Goal: Task Accomplishment & Management: Manage account settings

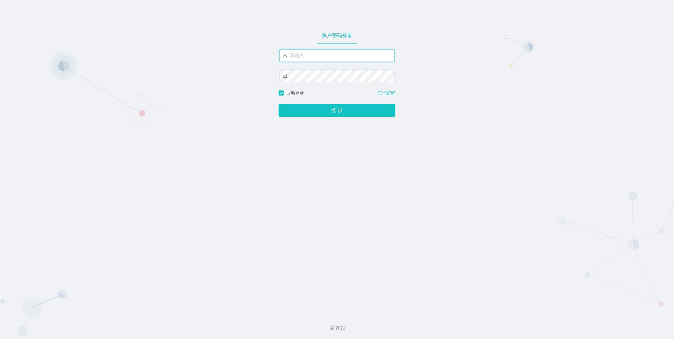
click at [314, 59] on input "text" at bounding box center [337, 55] width 116 height 13
type input "admin"
click at [279, 104] on button "登 录" at bounding box center [337, 110] width 117 height 13
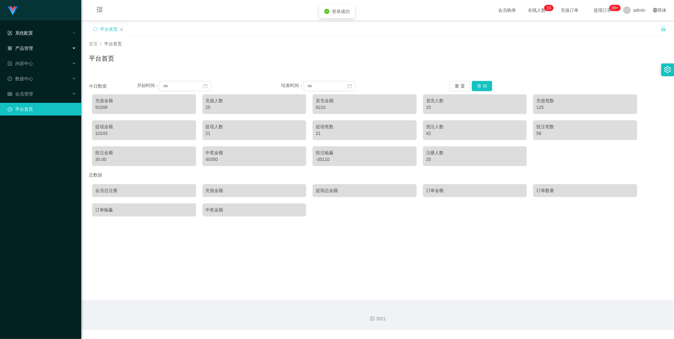
click at [48, 37] on div "系统配置" at bounding box center [40, 33] width 81 height 13
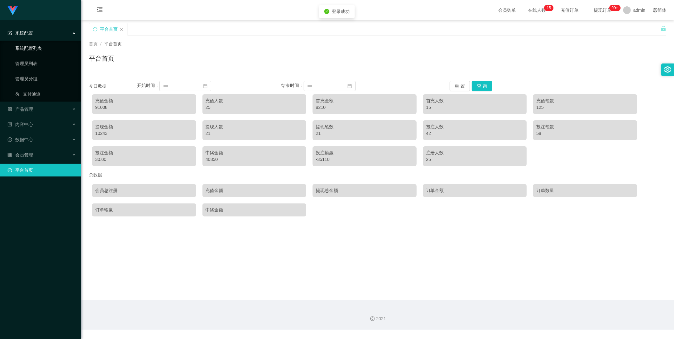
click at [43, 49] on link "系统配置列表" at bounding box center [45, 48] width 61 height 13
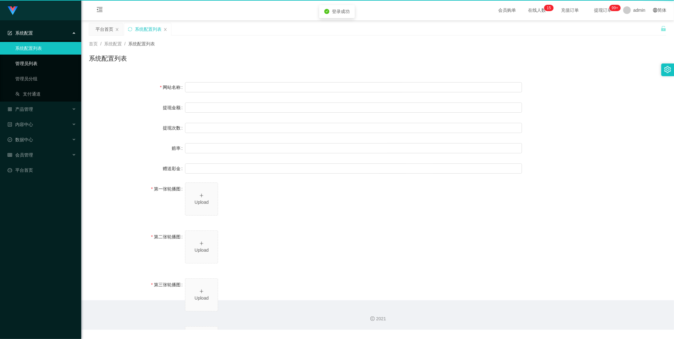
type input "40"
type input "1000000"
type input "100"
type input "0"
type input "[URL][DOMAIN_NAME]"
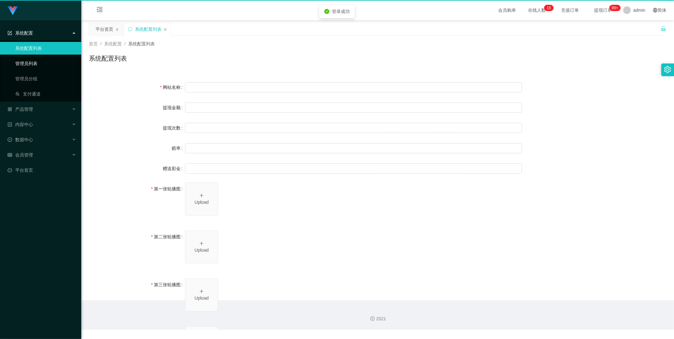
type input "[URL][DOMAIN_NAME]"
type input "平台工作台使用规则"
type input "为保障用户权益及平台运营秩序，请您严格遵守以下工作台使用规范："
type input "一、提现规则 最低提现限制：工作台账户积分满 10 积分后方可申请提现。"
type input "二、积分管理 首次高额积分提醒：当工作台账户积分首次超过 20,000 积分时，系统将暂停自动提现。用户需联系平台活动经理进行手动审核及分笔提现。"
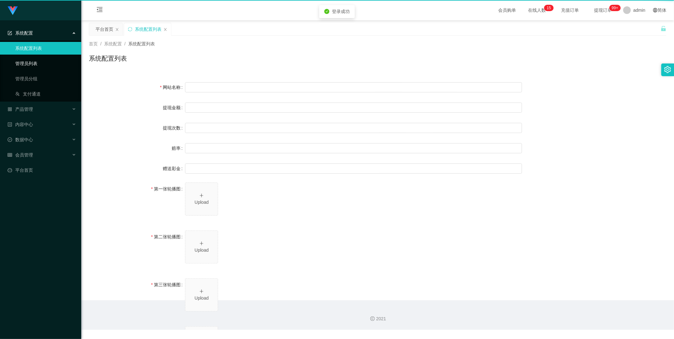
type input "三、任务接单规范 下单须知："
type input "所有任务需严格按照平台活动经理的指导流程进行操作。"
type input "严禁私下接单、绕过系统或通过非官方渠道接单（如通过个人账号、自行匹配等方式）。"
type input "·违规操作可能导致任务失败，并视情节冻结工作台账户或永久封禁账号。"
type input "系统任务对接要求："
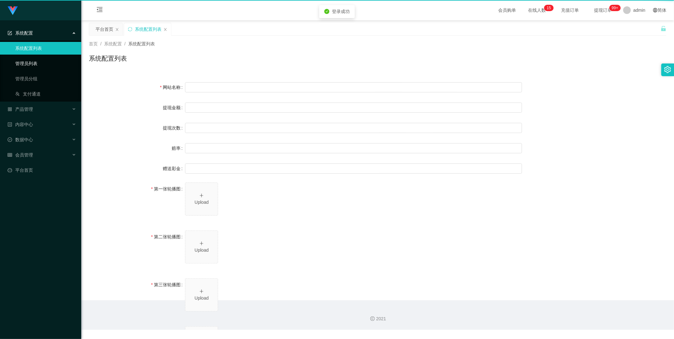
type input "若未按指导流程操作或擅自修改操作步骤，系统将无法正确识别并分配任务，导致任务失败。"
type input "·因此类行为造成损失，平台将不予补偿，且有权限制或终止用户账号的工作权限。"
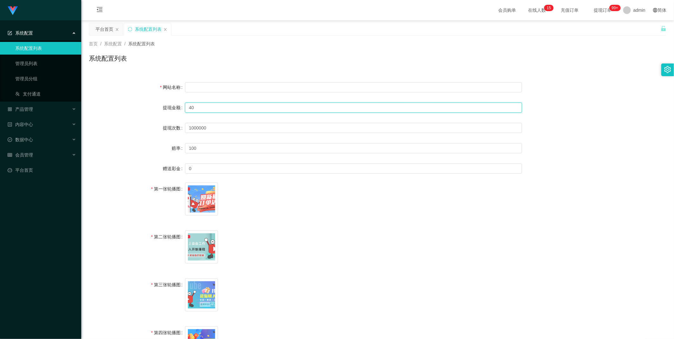
drag, startPoint x: 198, startPoint y: 106, endPoint x: 172, endPoint y: 108, distance: 26.1
click at [172, 108] on div "提现金额 40" at bounding box center [378, 107] width 578 height 13
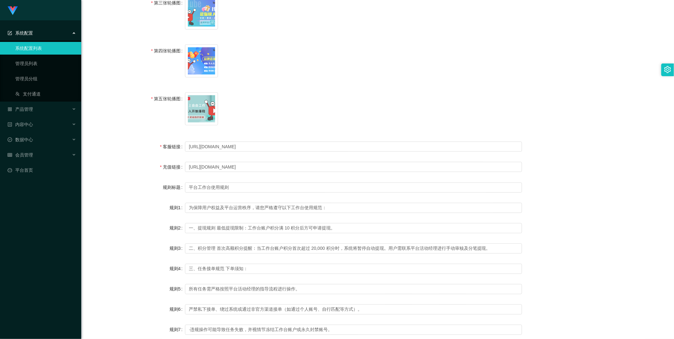
scroll to position [396, 0]
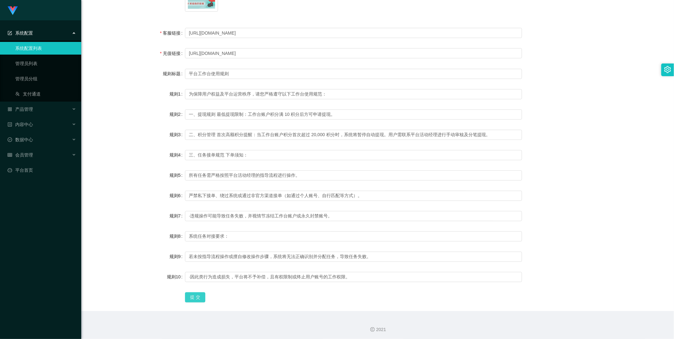
click at [191, 300] on button "提 交" at bounding box center [195, 297] width 20 height 10
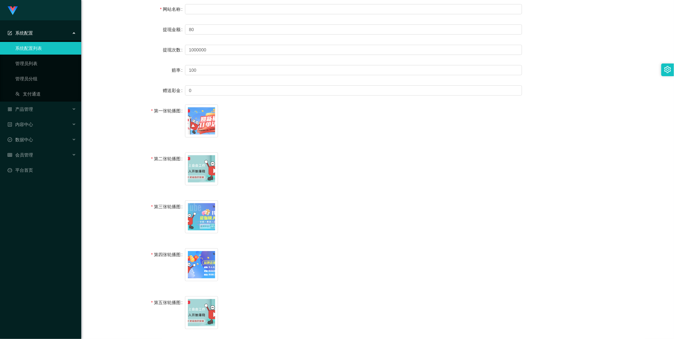
scroll to position [43, 0]
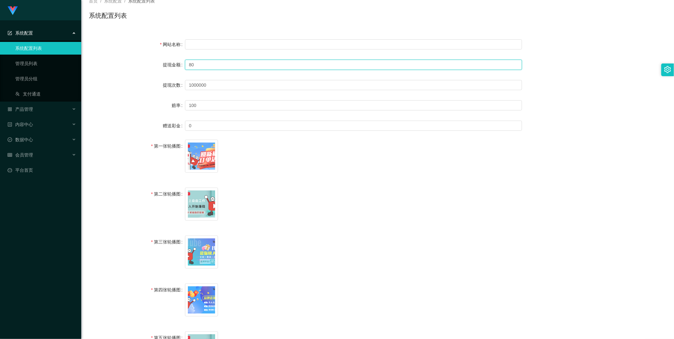
drag, startPoint x: 194, startPoint y: 64, endPoint x: 170, endPoint y: 67, distance: 24.3
click at [170, 67] on div "提现金额 80" at bounding box center [378, 64] width 578 height 13
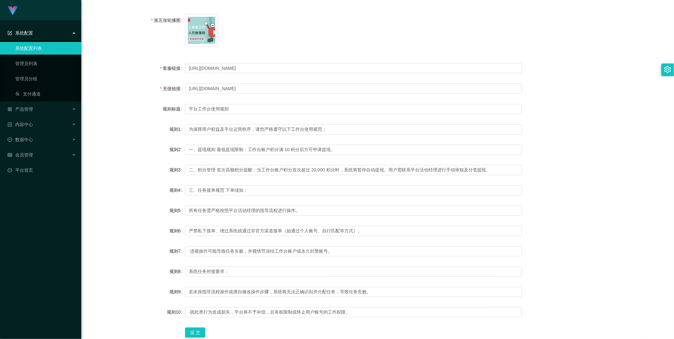
scroll to position [396, 0]
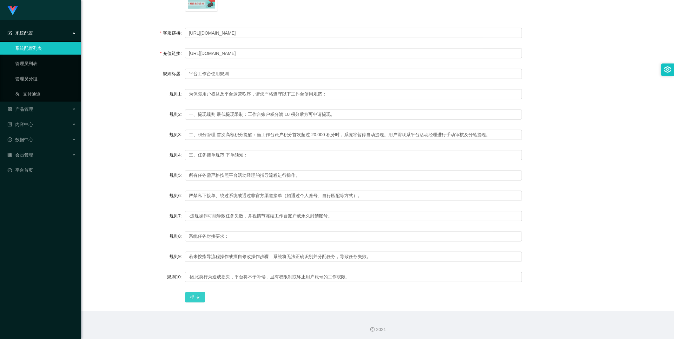
type input "40"
click at [192, 296] on button "提 交" at bounding box center [195, 297] width 20 height 10
